Goal: Use online tool/utility: Use online tool/utility

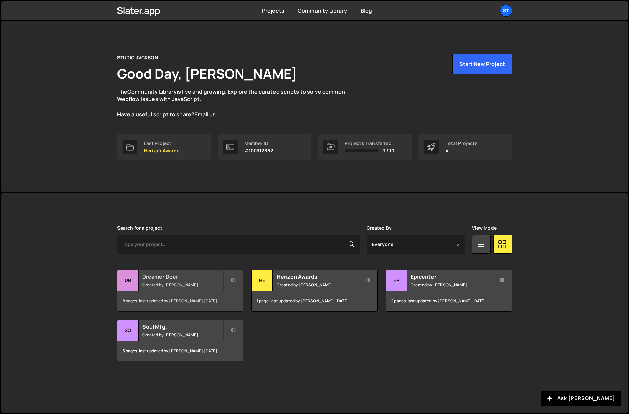
click at [165, 274] on h2 "Dreamer Doer" at bounding box center [182, 276] width 81 height 7
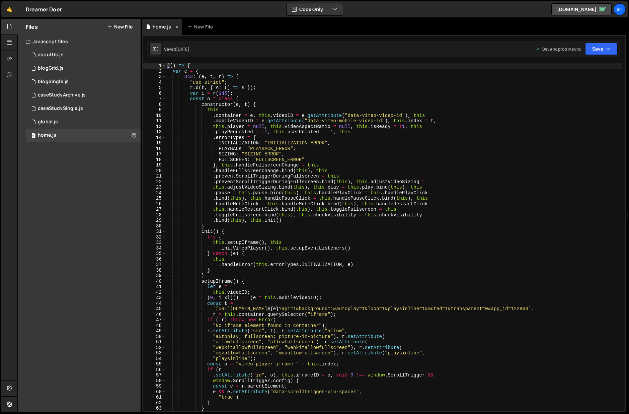
click at [176, 26] on icon at bounding box center [177, 26] width 5 height 7
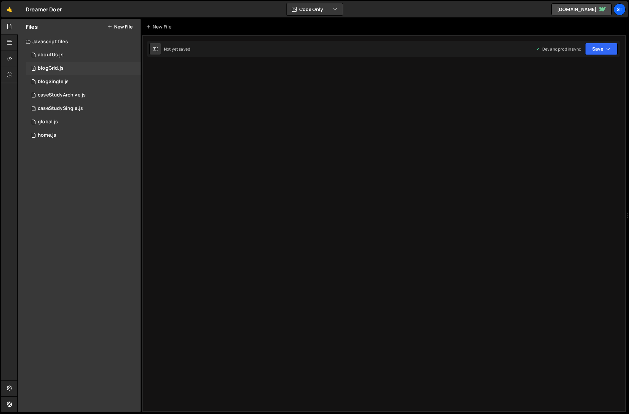
click at [55, 69] on div "blogGrid.js" at bounding box center [51, 68] width 26 height 6
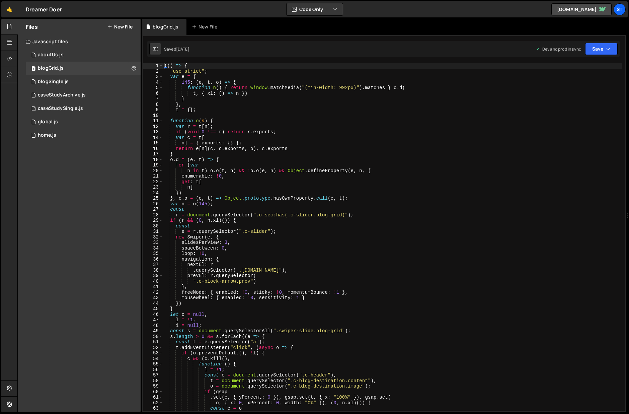
click at [449, 181] on div "(( ) => { "use strict" ; var e = { 145 : ( e , t , o ) => { function n ( ) { re…" at bounding box center [392, 242] width 459 height 359
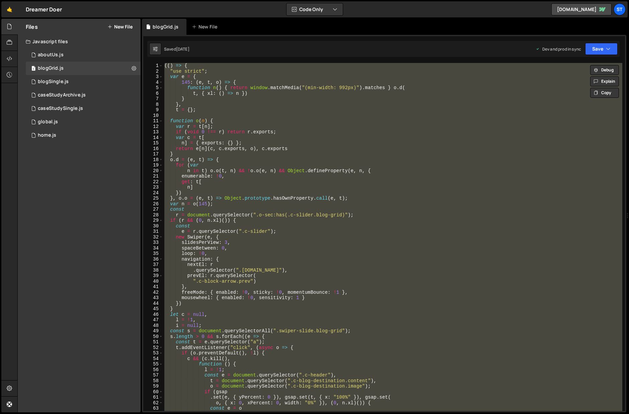
paste textarea
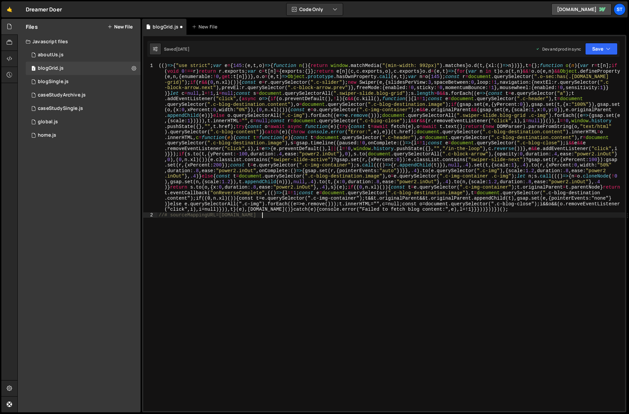
type textarea ""use strict";"
